Goal: Transaction & Acquisition: Obtain resource

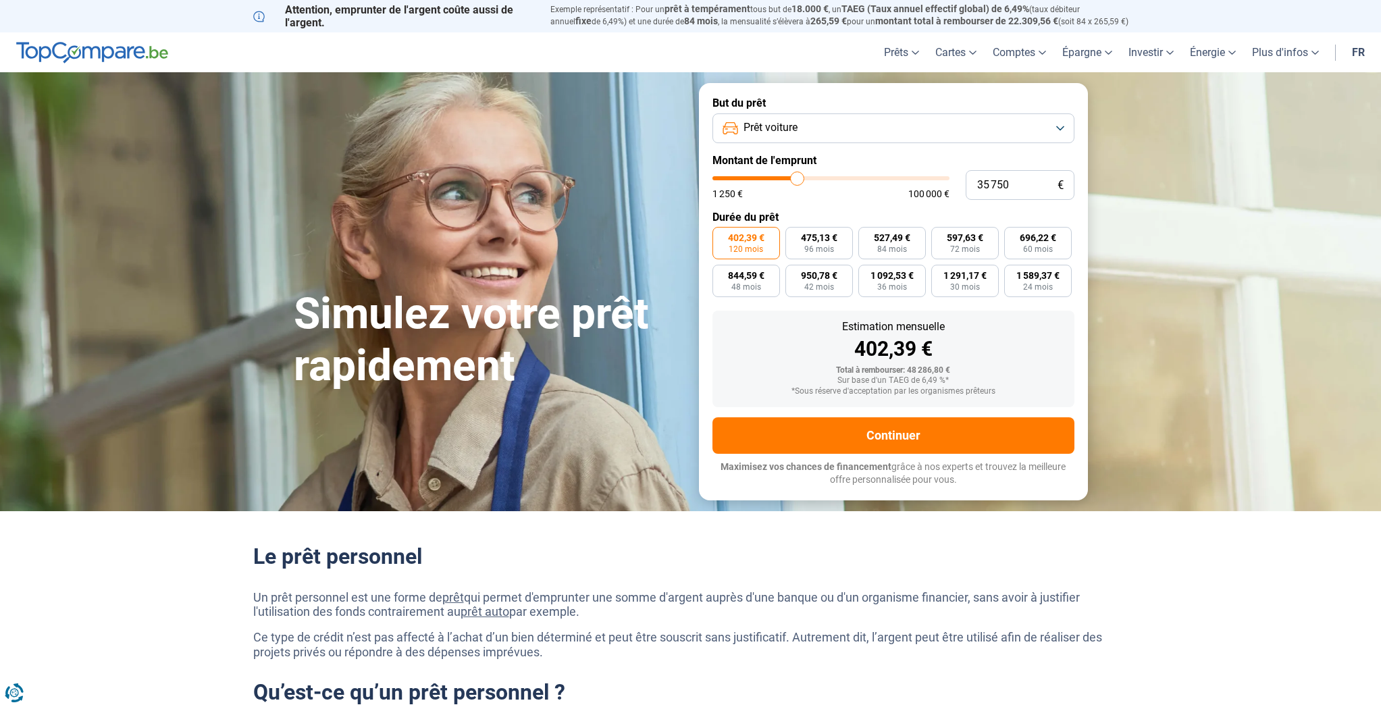
click at [1024, 184] on input "35 750" at bounding box center [1019, 185] width 109 height 30
drag, startPoint x: 0, startPoint y: 0, endPoint x: 971, endPoint y: 185, distance: 988.3
click at [971, 185] on input "35 750" at bounding box center [1019, 185] width 109 height 30
type input "3"
type input "1250"
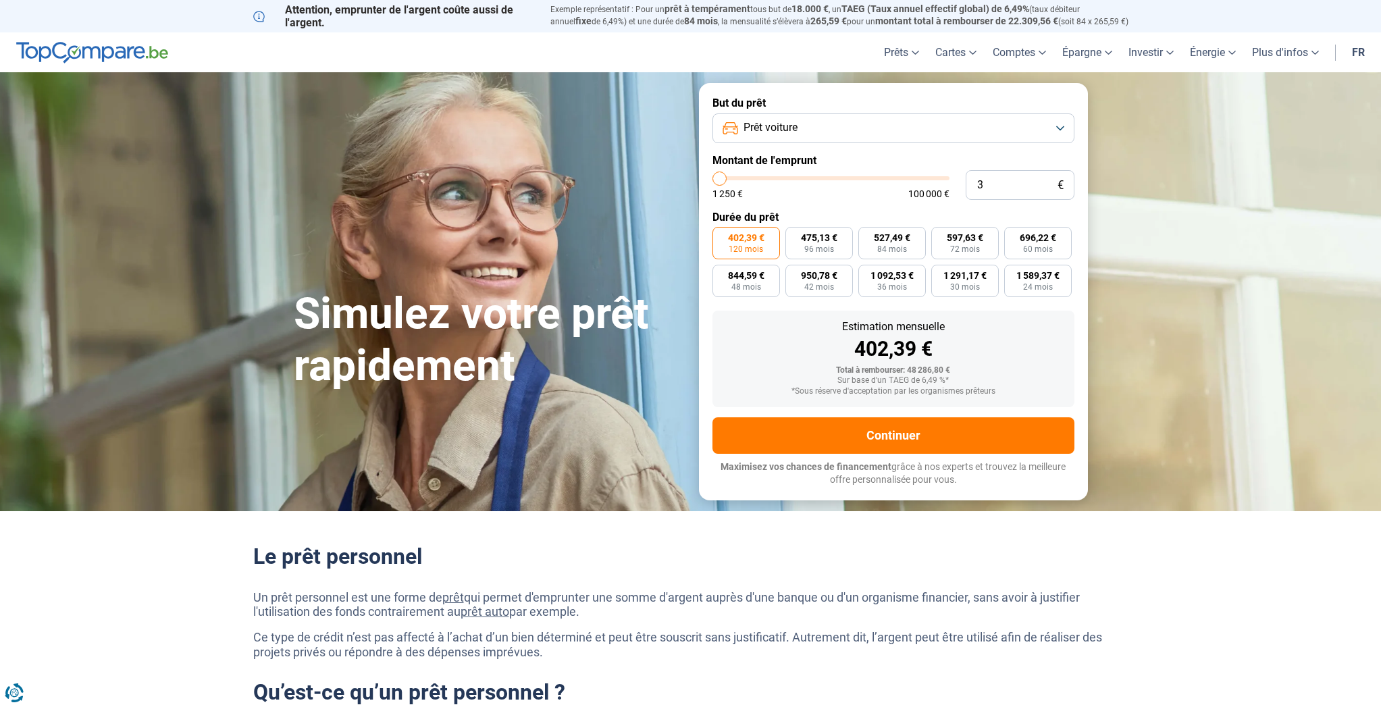
type input "38"
type input "1250"
type input "380"
type input "1250"
type input "3 800"
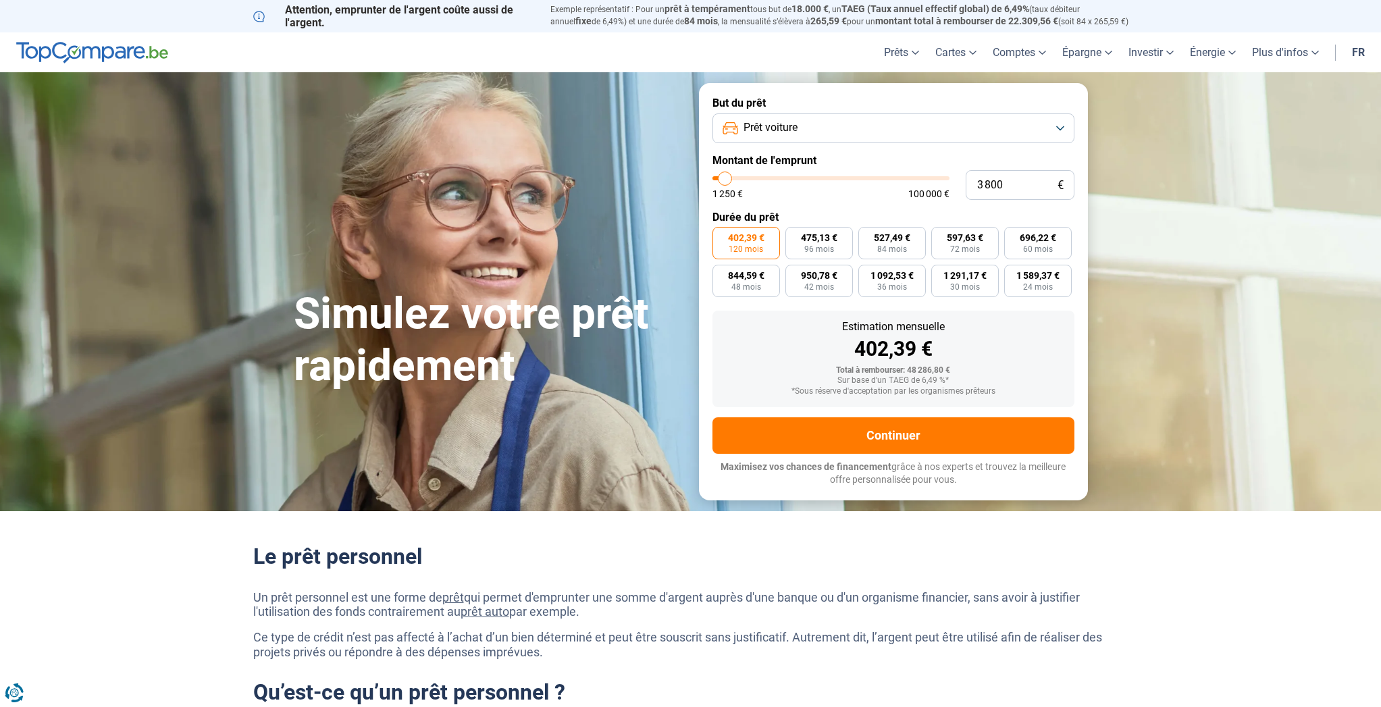
type input "3750"
radio input "true"
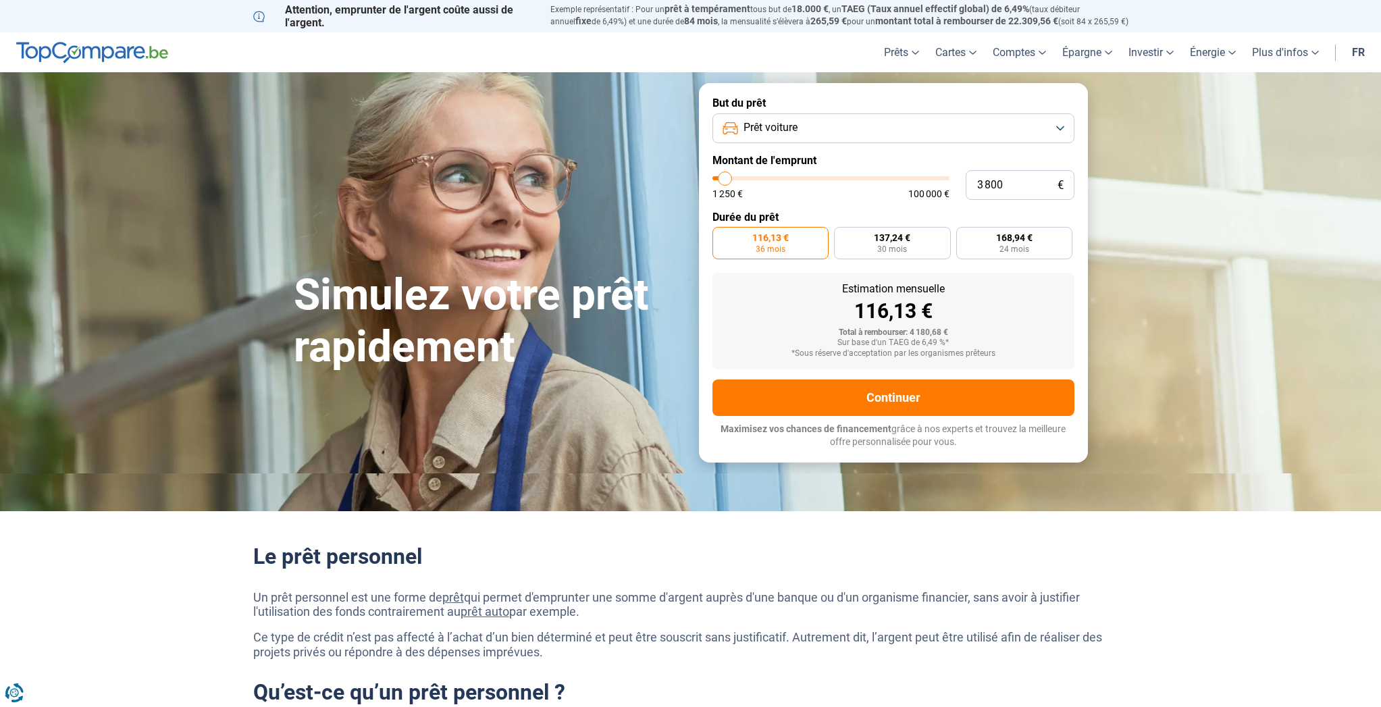
type input "38 000"
type input "38000"
radio input "false"
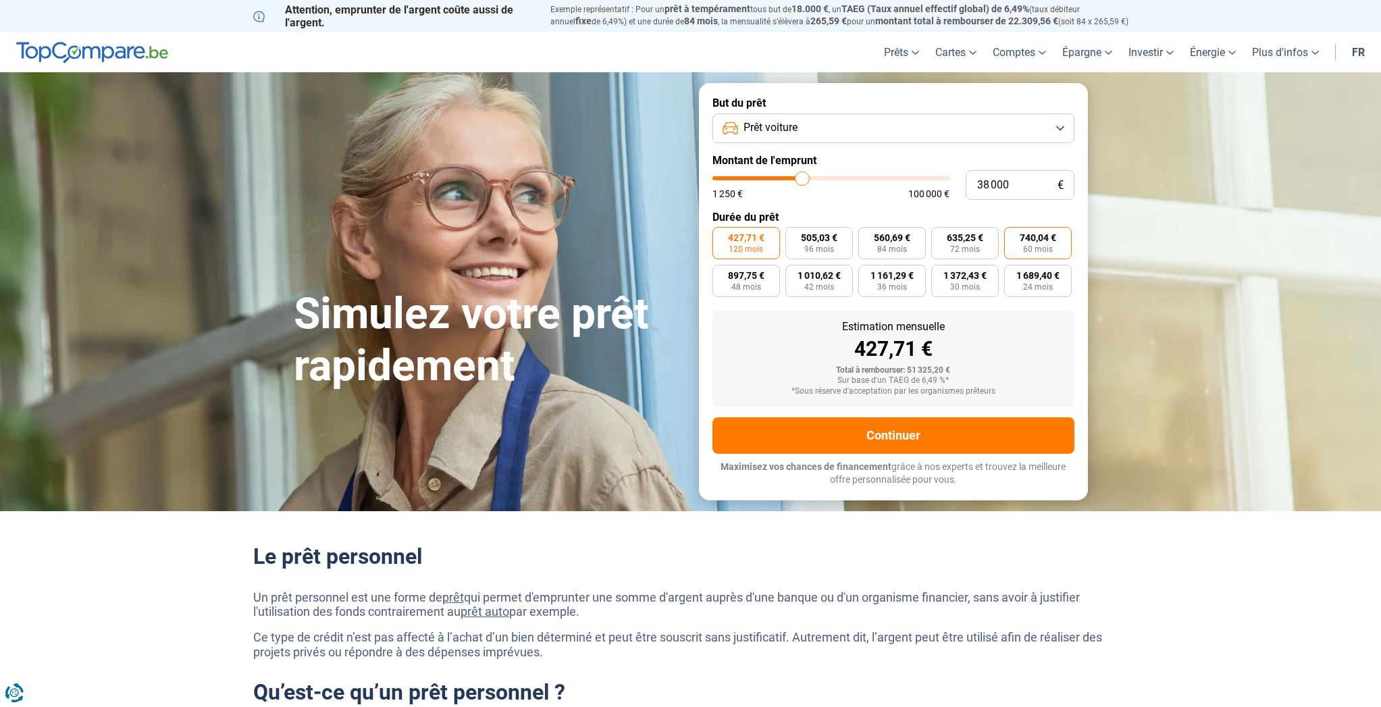
click at [1041, 238] on span "740,04 €" at bounding box center [1037, 237] width 36 height 9
click at [1013, 236] on input "740,04 € 60 mois" at bounding box center [1008, 231] width 9 height 9
radio input "true"
drag, startPoint x: 1016, startPoint y: 186, endPoint x: 973, endPoint y: 184, distance: 43.2
click at [973, 184] on input "38 000" at bounding box center [1019, 185] width 109 height 30
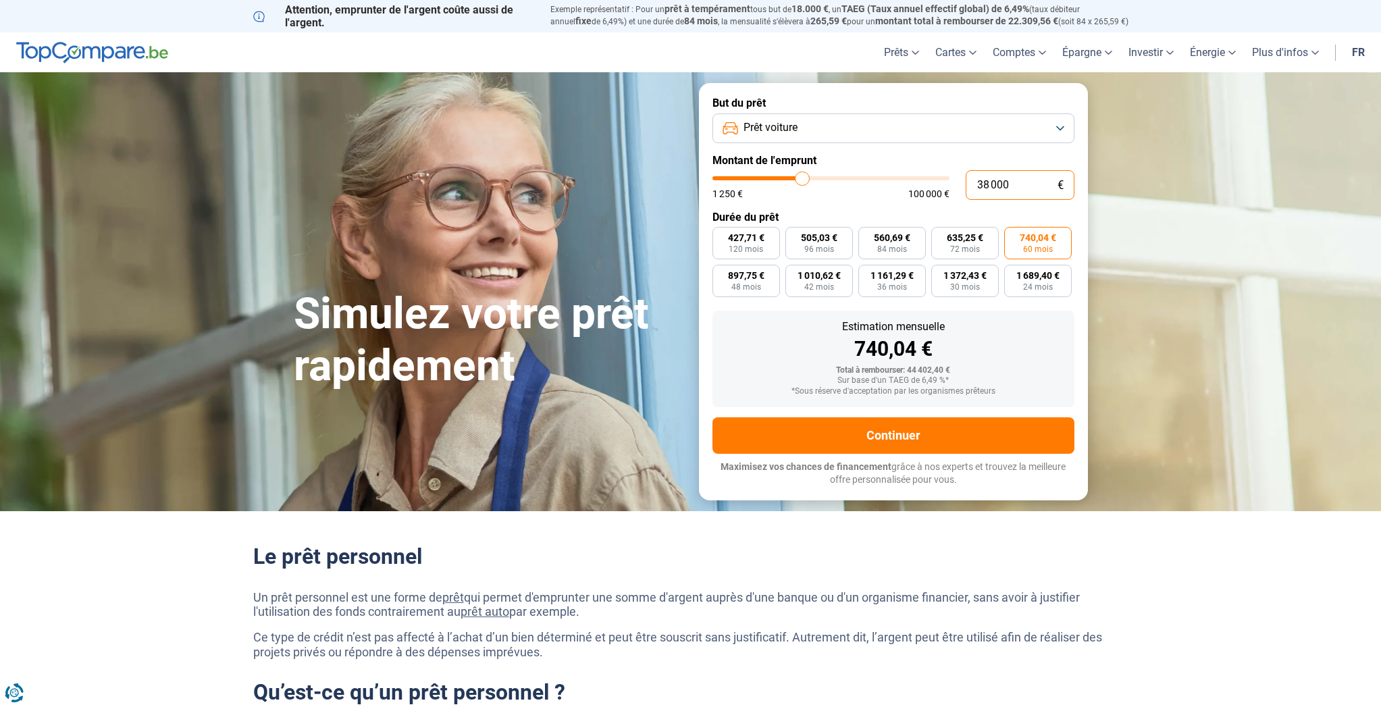
type input "2"
type input "1250"
type input "25"
type input "1250"
type input "250"
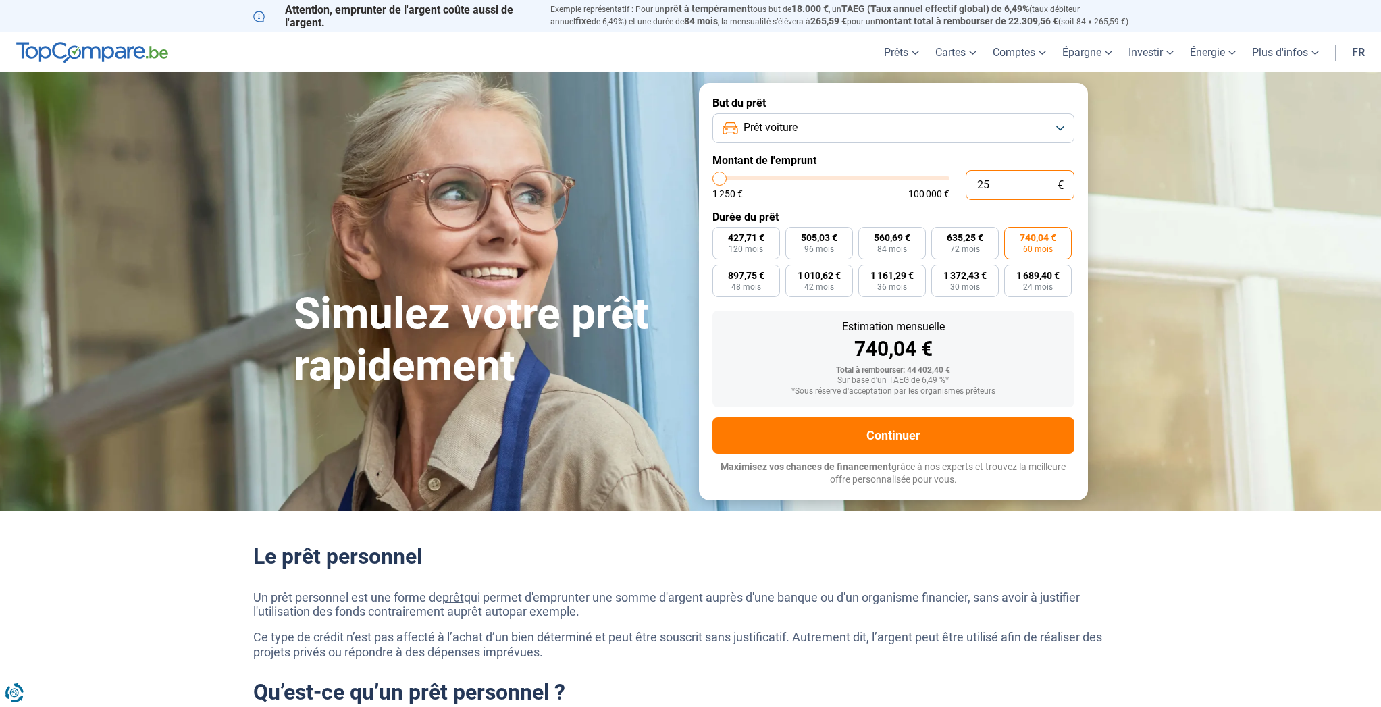
type input "1250"
type input "2 500"
type input "2500"
type input "25 000"
type input "25000"
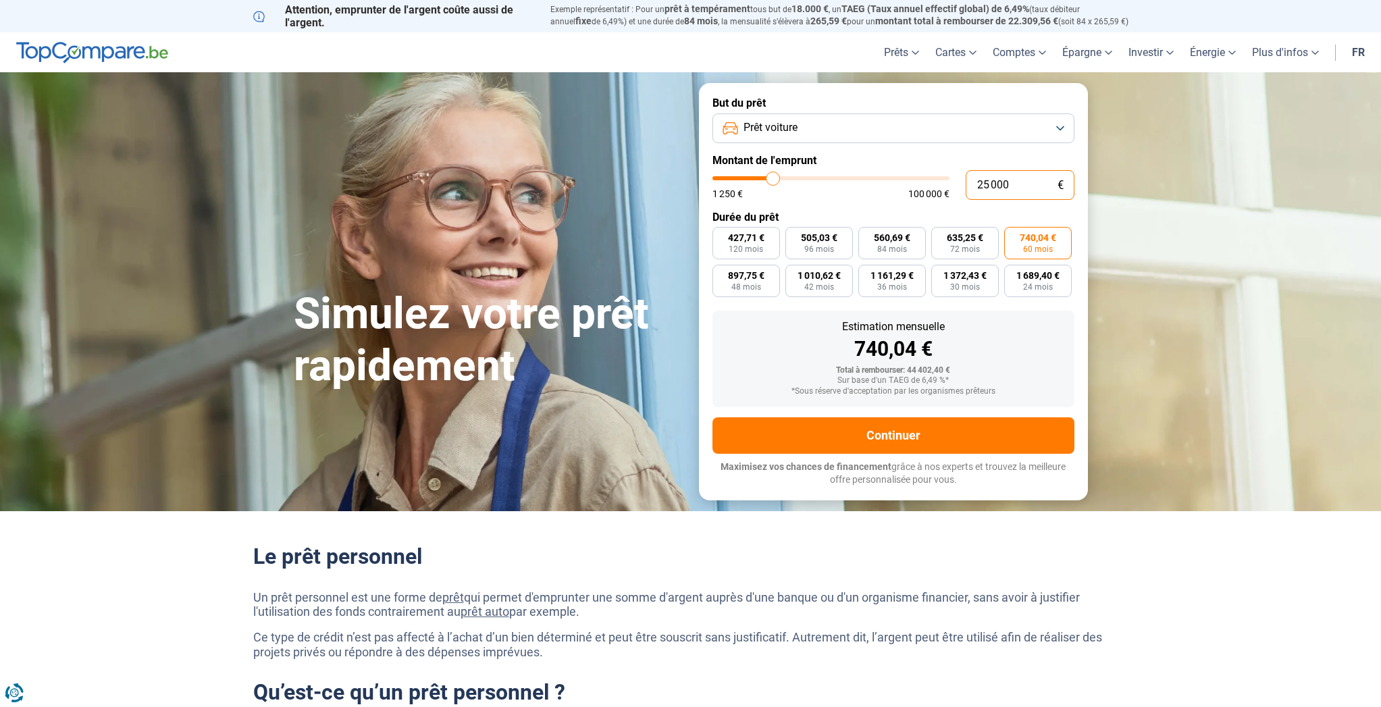
radio input "true"
